Goal: Transaction & Acquisition: Purchase product/service

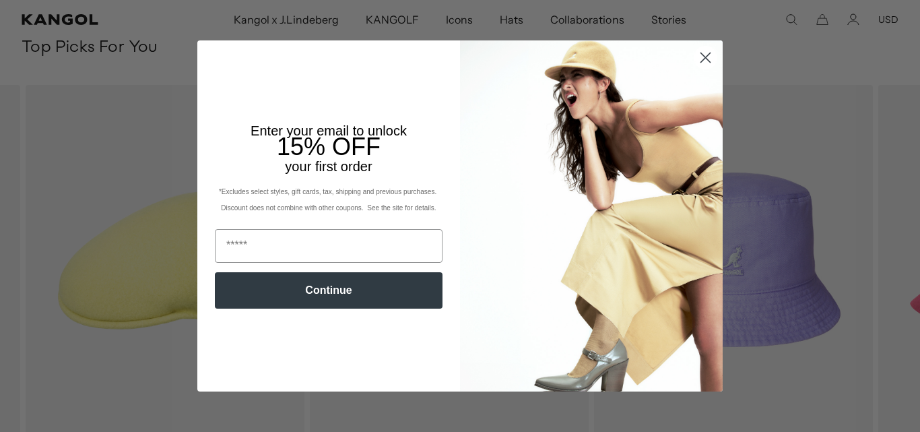
scroll to position [0, 278]
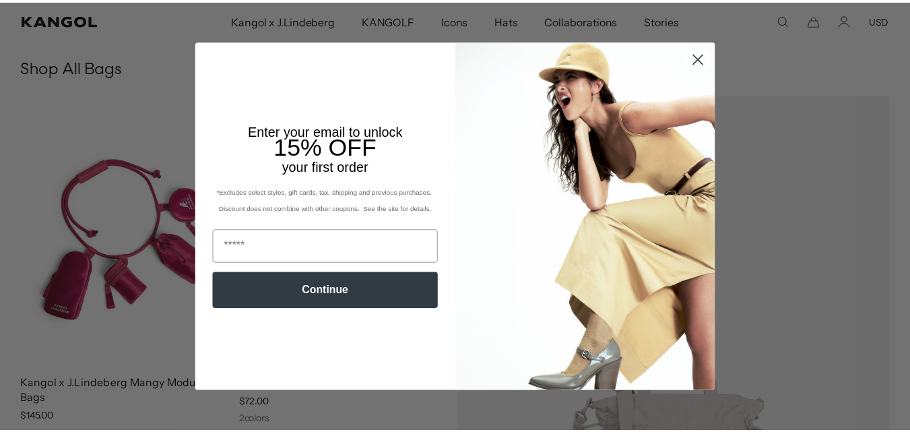
scroll to position [0, 278]
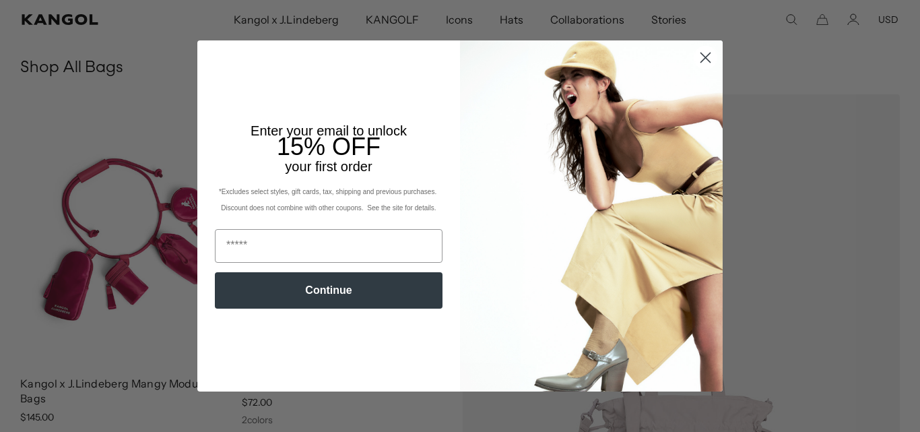
click at [701, 57] on icon "Close dialog" at bounding box center [705, 57] width 9 height 9
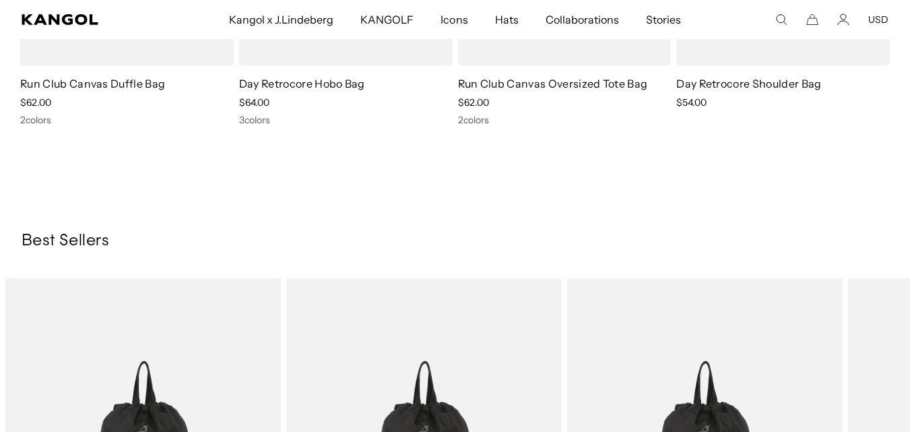
scroll to position [0, 0]
